Goal: Check status: Check status

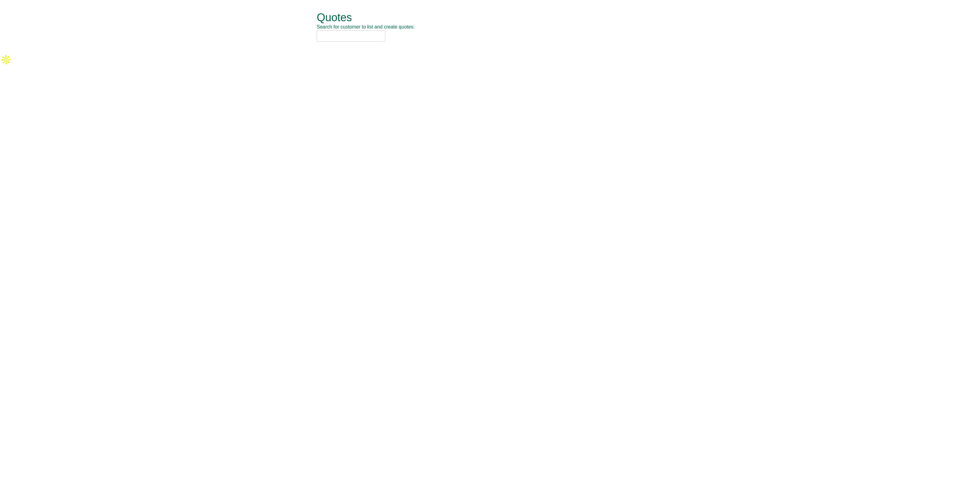
click at [334, 39] on input "text" at bounding box center [351, 35] width 68 height 11
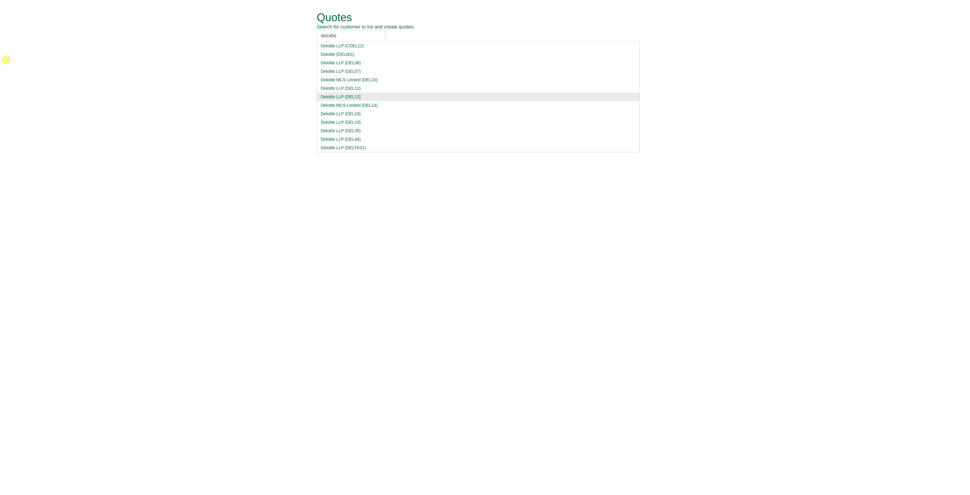
type input "deloitte"
click at [358, 97] on div "Deloitte LLP (DEL13)" at bounding box center [478, 97] width 315 height 6
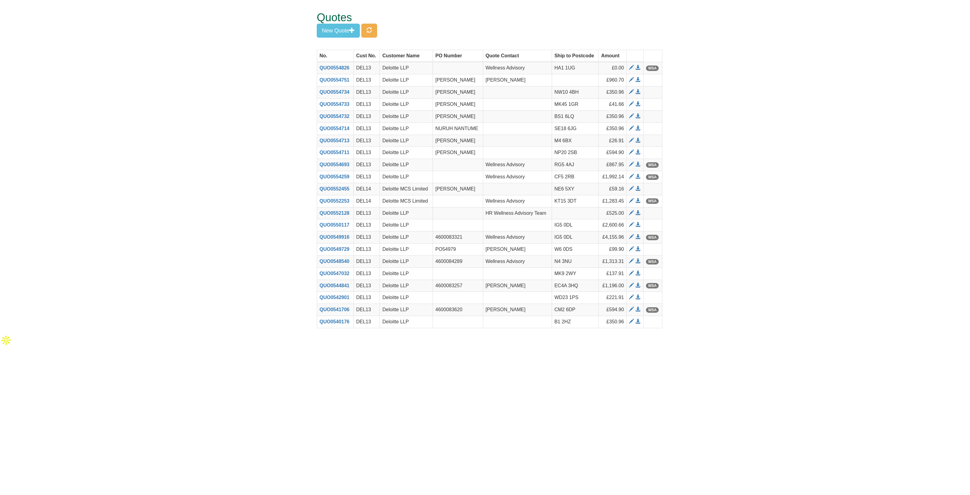
click at [708, 71] on form "Quotes Search for customer to list and create quotes: Deloitte LLP Deloitte LLP…" at bounding box center [485, 167] width 970 height 334
click at [631, 115] on span at bounding box center [631, 116] width 5 height 5
click at [374, 33] on button "button" at bounding box center [369, 31] width 16 height 14
click at [640, 116] on span at bounding box center [637, 116] width 5 height 5
click at [372, 28] on span "button" at bounding box center [368, 29] width 5 height 5
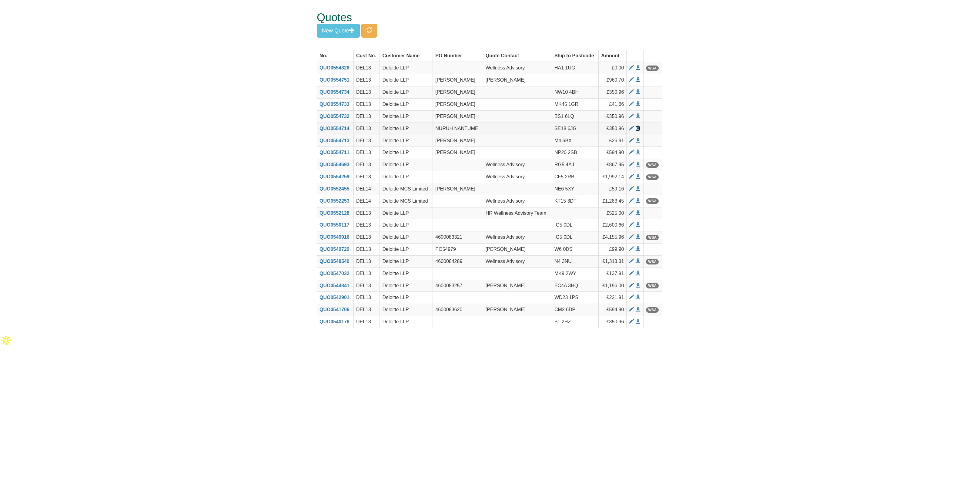
click at [639, 128] on span at bounding box center [637, 128] width 5 height 5
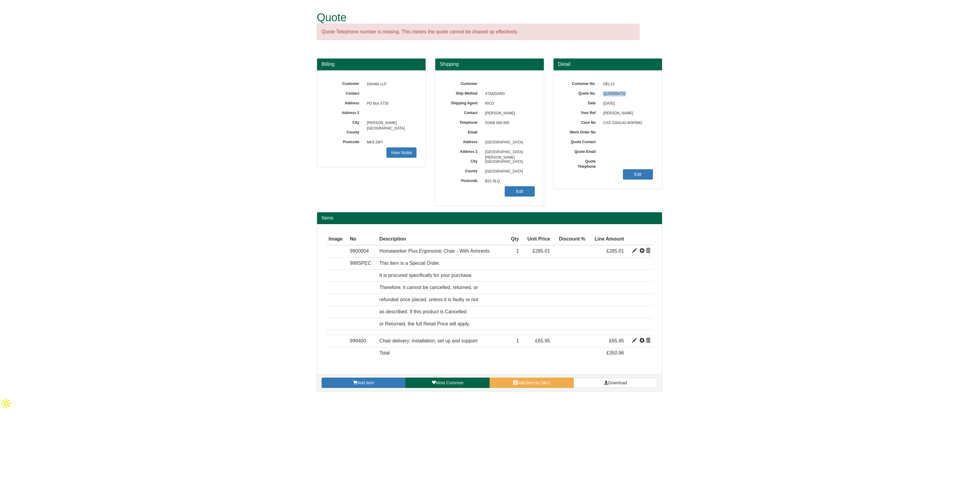
drag, startPoint x: 627, startPoint y: 94, endPoint x: 602, endPoint y: 92, distance: 25.0
click at [602, 92] on span "QUO0554732" at bounding box center [626, 94] width 53 height 10
copy span "QUO0554732"
